Goal: Find specific page/section: Find specific page/section

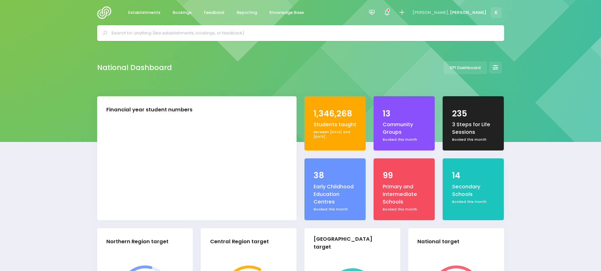
select select "5"
click at [212, 29] on input "text" at bounding box center [303, 32] width 384 height 9
type input "v"
paste input "for KeriKeri Playcentre"
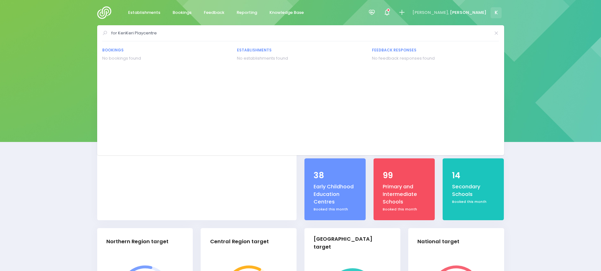
drag, startPoint x: 119, startPoint y: 31, endPoint x: 45, endPoint y: 47, distance: 75.8
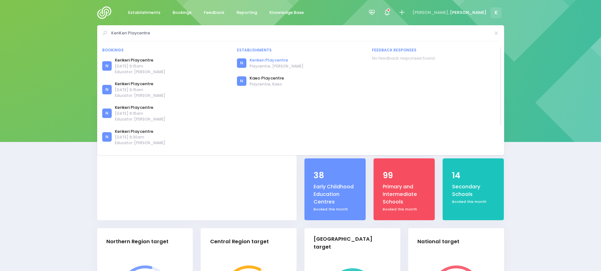
type input "KeriKeri Playcentre"
click at [253, 61] on link "Kerikeri Playcentre" at bounding box center [277, 60] width 54 height 6
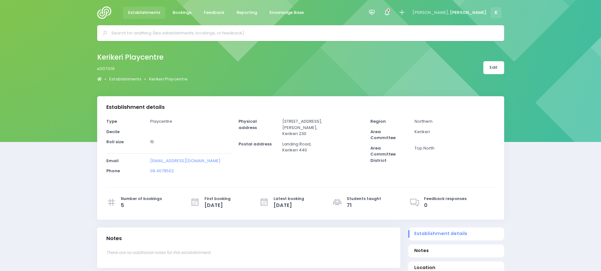
select select "5"
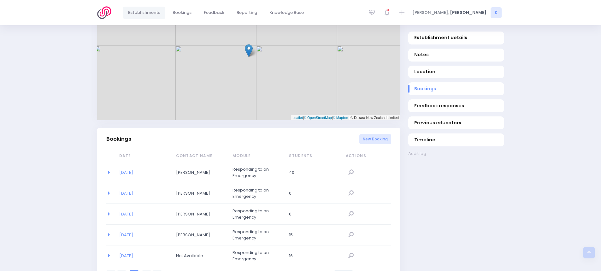
scroll to position [343, 0]
